Goal: Information Seeking & Learning: Find specific page/section

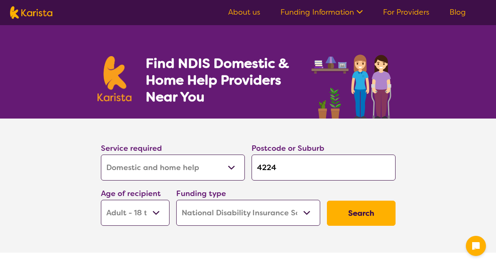
select select "Domestic and home help"
select select "AD"
select select "NDIS"
select select "Domestic and home help"
select select "AD"
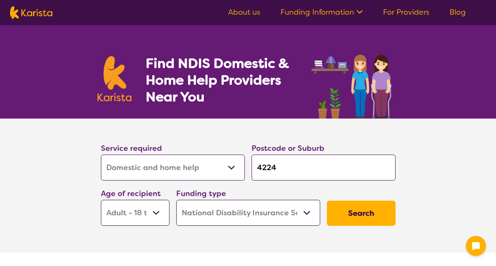
select select "NDIS"
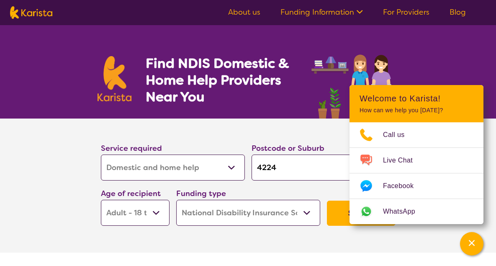
click at [229, 169] on select "Allied Health Assistant Assessment ([MEDICAL_DATA] or [MEDICAL_DATA]) Behaviour…" at bounding box center [173, 167] width 144 height 26
select select "NDIS Support Coordination"
click at [101, 154] on select "Allied Health Assistant Assessment ([MEDICAL_DATA] or [MEDICAL_DATA]) Behaviour…" at bounding box center [173, 167] width 144 height 26
select select "NDIS Support Coordination"
click at [291, 172] on input "4224" at bounding box center [324, 167] width 144 height 26
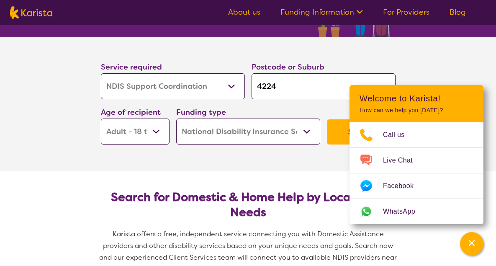
scroll to position [126, 0]
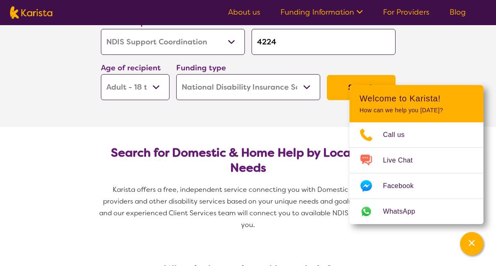
click at [305, 86] on select "Home Care Package (HCP) National Disability Insurance Scheme (NDIS) I don't know" at bounding box center [248, 87] width 144 height 26
click at [176, 74] on select "Home Care Package (HCP) National Disability Insurance Scheme (NDIS) I don't know" at bounding box center [248, 87] width 144 height 26
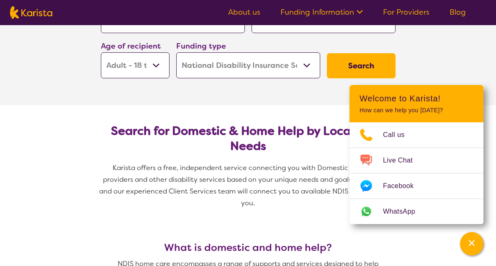
scroll to position [167, 0]
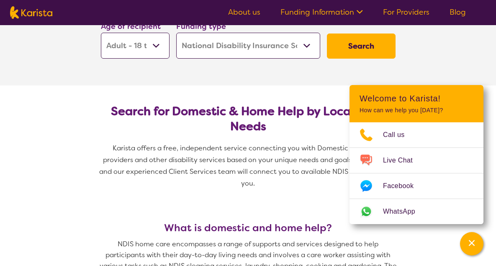
click at [151, 44] on select "Early Childhood - 0 to 9 Child - 10 to 11 Adolescent - 12 to 17 Adult - 18 to 6…" at bounding box center [135, 46] width 69 height 26
click at [473, 247] on div "Channel Menu" at bounding box center [471, 243] width 17 height 18
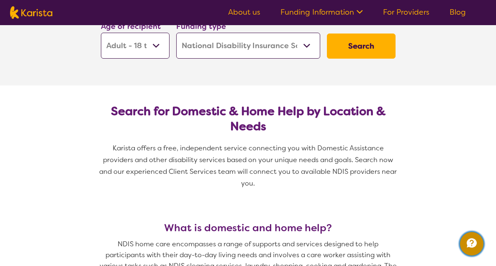
scroll to position [83, 0]
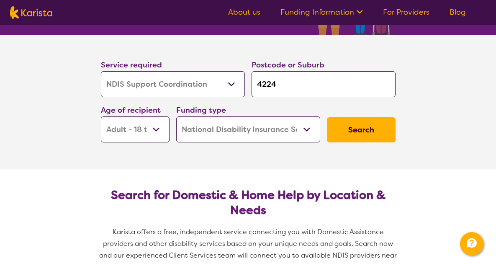
click at [358, 127] on button "Search" at bounding box center [361, 129] width 69 height 25
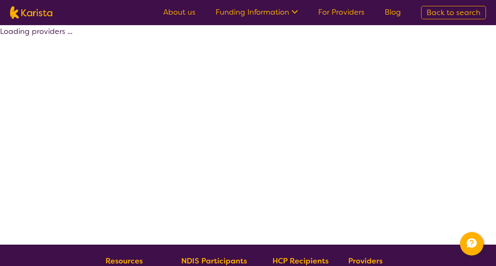
select select "by_score"
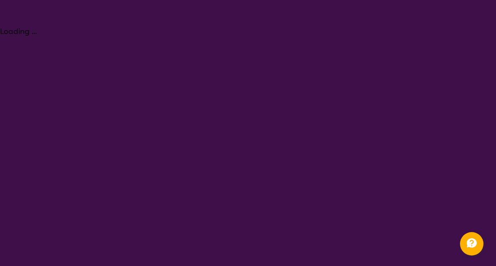
select select "Domestic and home help"
select select "AD"
select select "NDIS"
select select "Domestic and home help"
select select "AD"
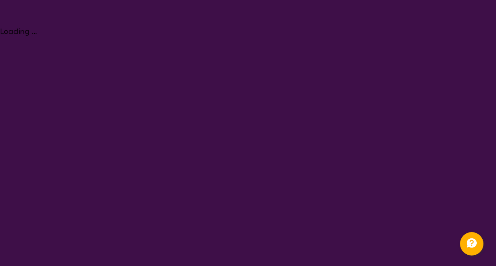
select select "NDIS"
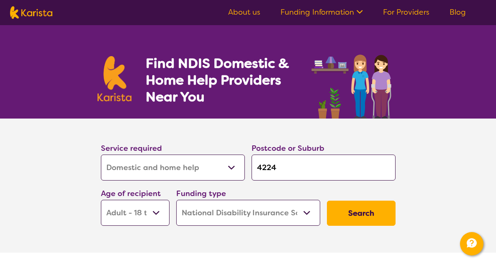
click at [228, 161] on select "Allied Health Assistant Assessment ([MEDICAL_DATA] or [MEDICAL_DATA]) Behaviour…" at bounding box center [173, 167] width 144 height 26
select select "NDIS Support Coordination"
click at [101, 154] on select "Allied Health Assistant Assessment ([MEDICAL_DATA] or [MEDICAL_DATA]) Behaviour…" at bounding box center [173, 167] width 144 height 26
select select "NDIS Support Coordination"
click at [355, 209] on button "Search" at bounding box center [361, 212] width 69 height 25
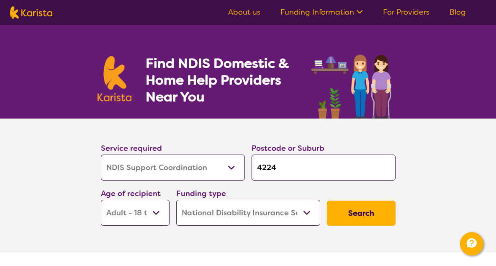
select select "by_score"
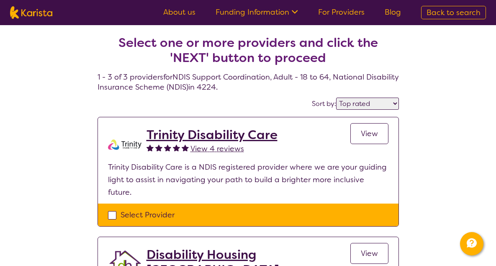
select select "Domestic and home help"
select select "AD"
select select "NDIS"
select select "Domestic and home help"
select select "AD"
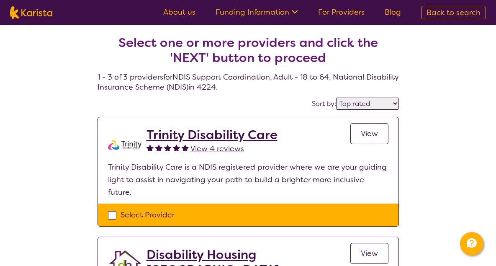
select select "NDIS"
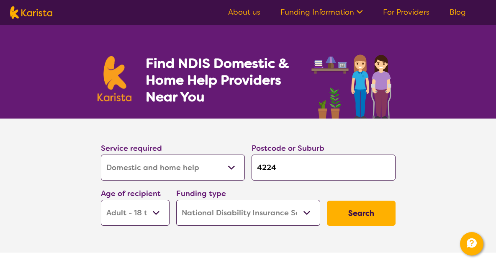
click at [220, 167] on select "Allied Health Assistant Assessment ([MEDICAL_DATA] or [MEDICAL_DATA]) Behaviour…" at bounding box center [173, 167] width 144 height 26
select select "NDIS Support Coordination"
click at [101, 154] on select "Allied Health Assistant Assessment ([MEDICAL_DATA] or [MEDICAL_DATA]) Behaviour…" at bounding box center [173, 167] width 144 height 26
select select "NDIS Support Coordination"
click at [157, 211] on select "Early Childhood - 0 to 9 Child - 10 to 11 Adolescent - 12 to 17 Adult - 18 to 6…" at bounding box center [135, 213] width 69 height 26
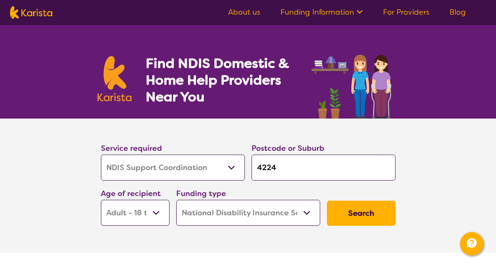
select select "AS"
click at [101, 200] on select "Early Childhood - 0 to 9 Child - 10 to 11 Adolescent - 12 to 17 Adult - 18 to 6…" at bounding box center [135, 213] width 69 height 26
select select "AS"
click at [351, 211] on button "Search" at bounding box center [361, 212] width 69 height 25
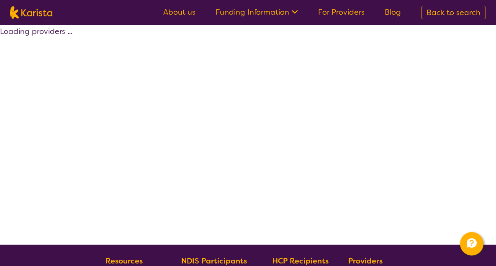
select select "by_score"
